Goal: Navigation & Orientation: Find specific page/section

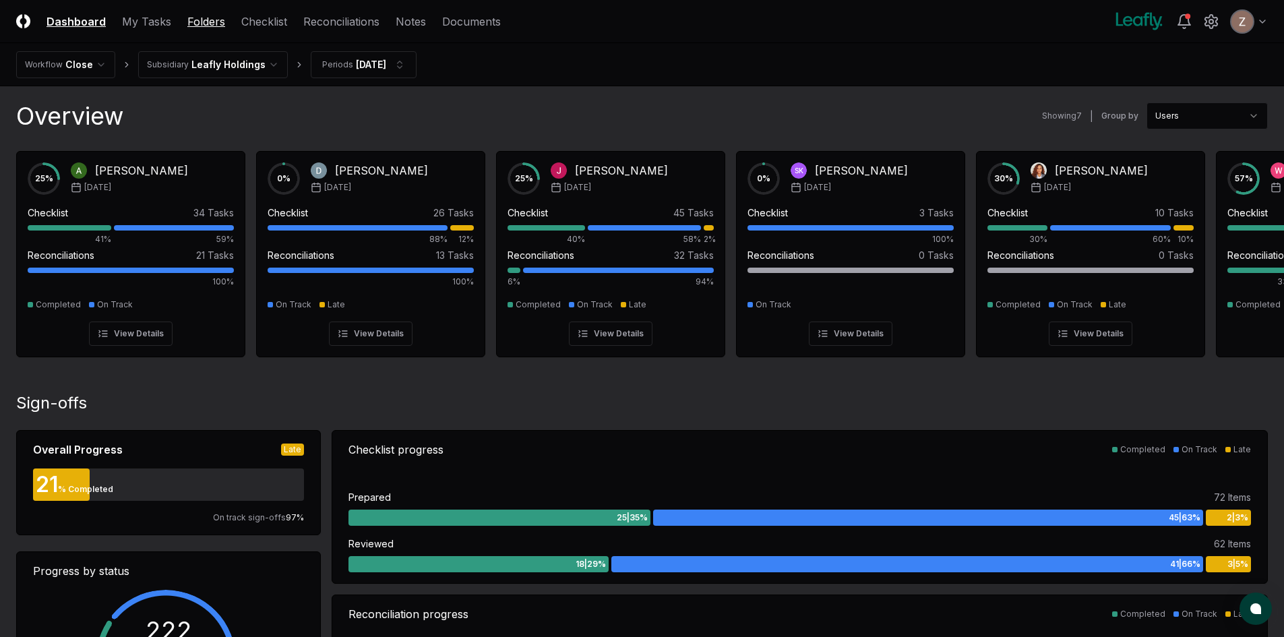
click at [203, 26] on link "Folders" at bounding box center [206, 21] width 38 height 16
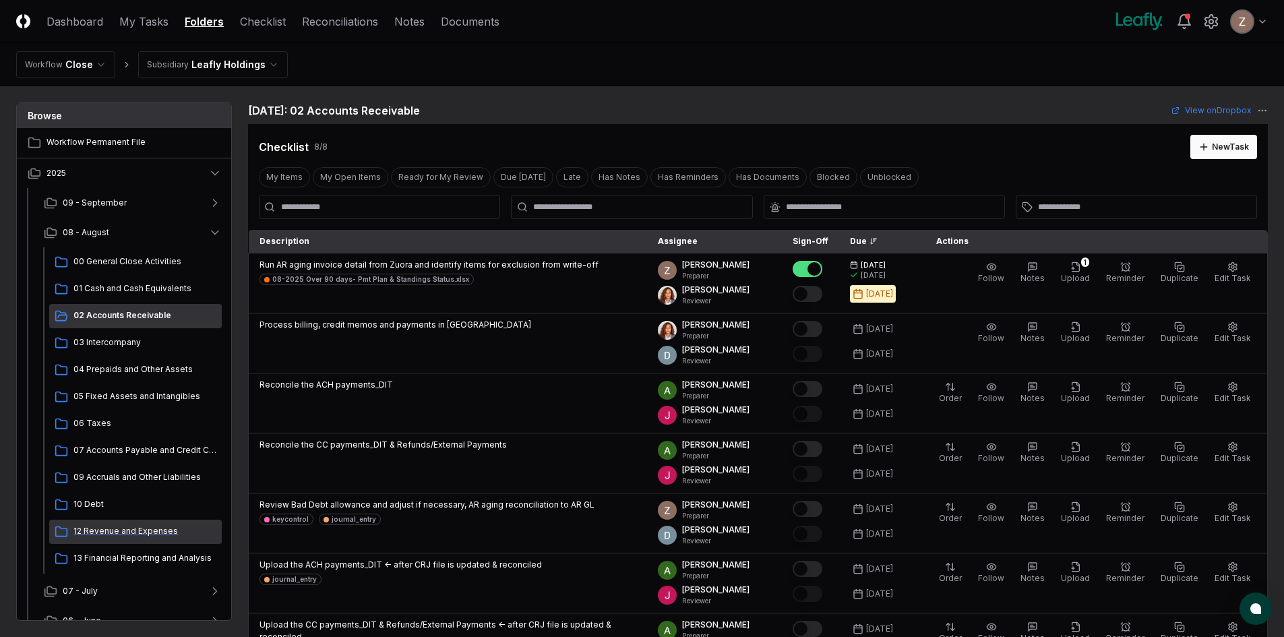
click at [139, 534] on span "12 Revenue and Expenses" at bounding box center [144, 531] width 143 height 12
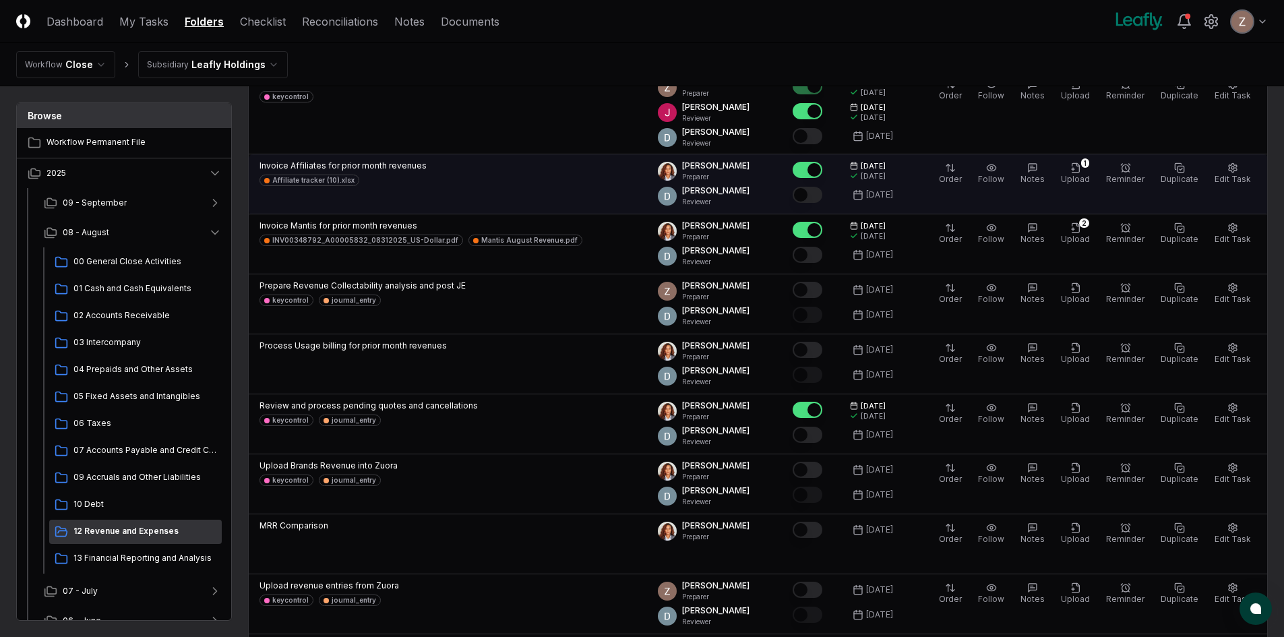
scroll to position [337, 0]
